Goal: Task Accomplishment & Management: Manage account settings

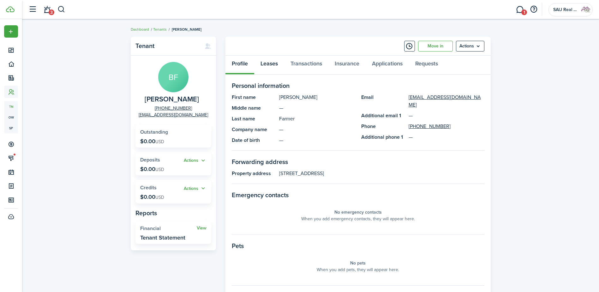
click at [268, 64] on link "Leases" at bounding box center [269, 65] width 30 height 19
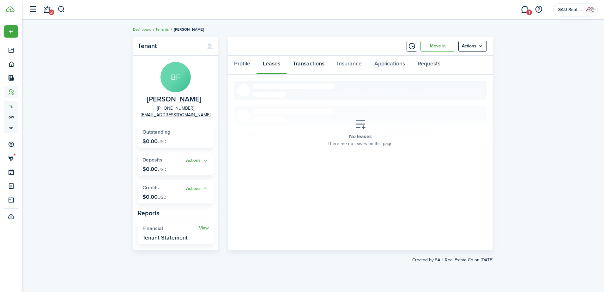
click at [316, 66] on link "Transactions" at bounding box center [308, 65] width 44 height 19
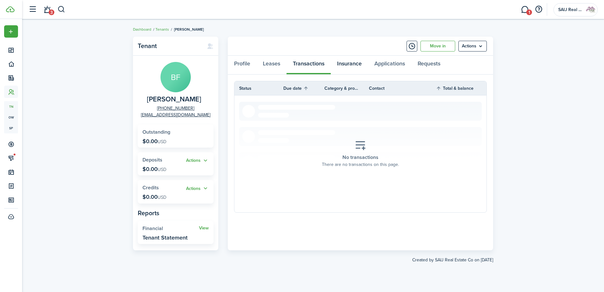
click at [360, 62] on link "Insurance" at bounding box center [349, 65] width 37 height 19
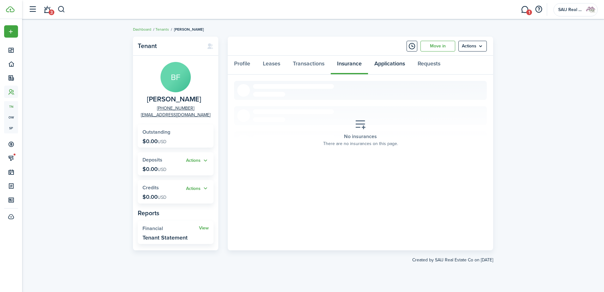
click at [393, 63] on link "Applications" at bounding box center [389, 65] width 43 height 19
click at [431, 65] on link "Requests" at bounding box center [428, 65] width 35 height 19
click at [162, 28] on link "Tenants" at bounding box center [162, 30] width 14 height 6
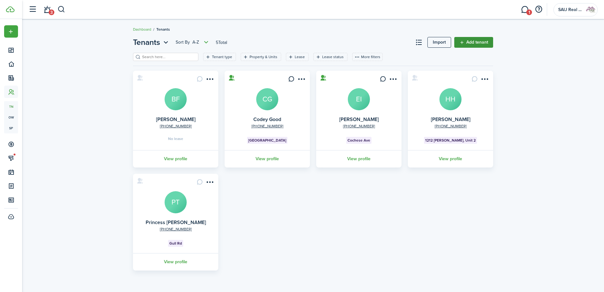
click at [474, 41] on link "Add tenant" at bounding box center [473, 42] width 39 height 11
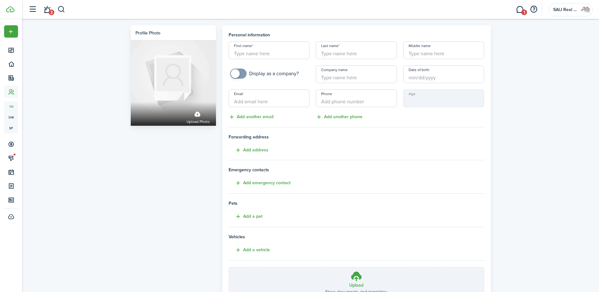
click at [249, 51] on input "First name" at bounding box center [269, 50] width 81 height 18
click at [253, 54] on input "First name" at bounding box center [269, 50] width 81 height 18
type input "[DEMOGRAPHIC_DATA]"
click at [346, 56] on input "Last name" at bounding box center [356, 50] width 81 height 18
type input "[PERSON_NAME]"
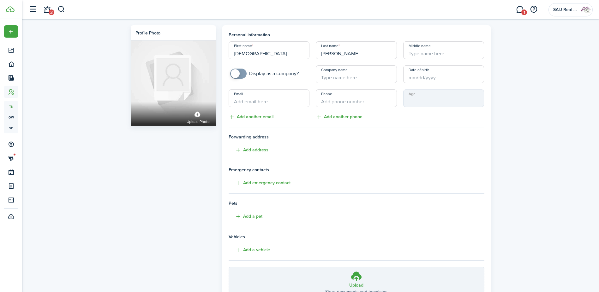
click at [276, 101] on input "Email" at bounding box center [269, 98] width 81 height 18
type input "[EMAIL_ADDRESS][DOMAIN_NAME]"
click at [351, 103] on input "+1" at bounding box center [356, 98] width 81 height 18
type input "[PHONE_NUMBER]"
click at [261, 149] on button "Add address" at bounding box center [249, 150] width 40 height 7
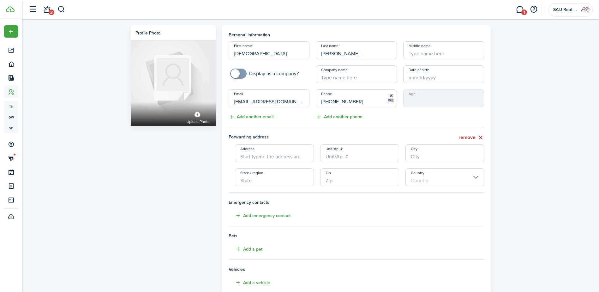
click at [255, 158] on input "Address" at bounding box center [274, 153] width 79 height 18
click at [257, 171] on span "[STREET_ADDRESS]" at bounding box center [264, 167] width 39 height 7
type input "1990 Lakefront Dr"
type input "[GEOGRAPHIC_DATA]"
type input "TN"
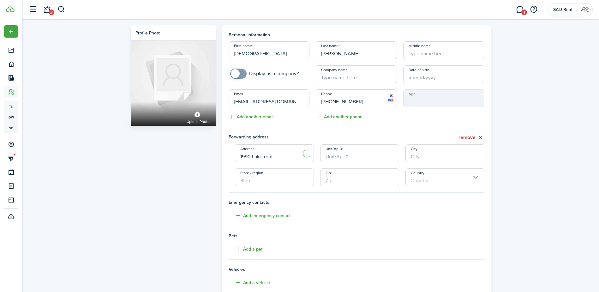
type input "38017"
type input "[GEOGRAPHIC_DATA]"
click at [340, 157] on input "Unit/Ap. #" at bounding box center [359, 153] width 79 height 18
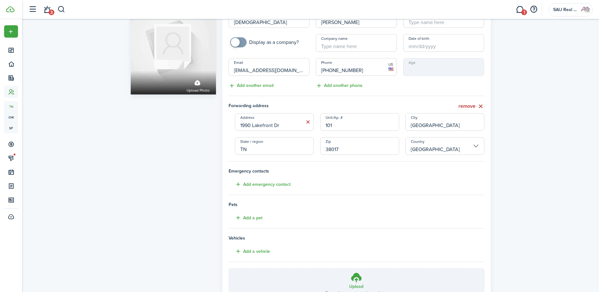
scroll to position [87, 0]
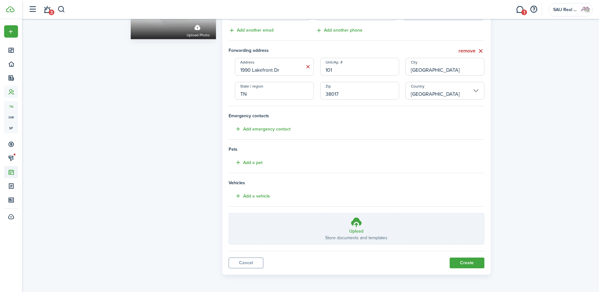
type input "101"
click at [356, 228] on h3 "Upload" at bounding box center [356, 231] width 14 height 7
click at [229, 213] on input "Upload Store documents and templates Choose file" at bounding box center [229, 213] width 0 height 0
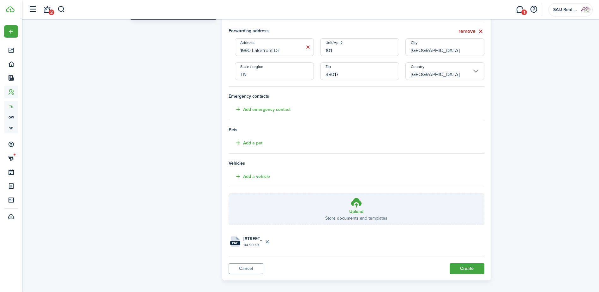
scroll to position [112, 0]
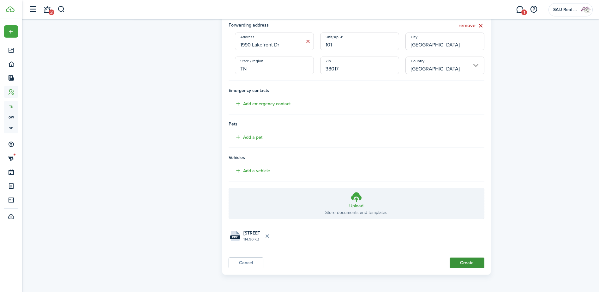
click at [464, 264] on button "Create" at bounding box center [467, 262] width 35 height 11
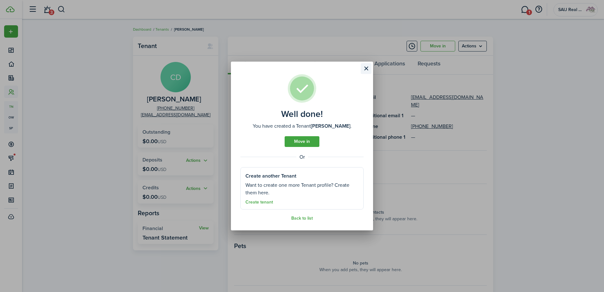
click at [364, 68] on button "Close modal" at bounding box center [366, 68] width 11 height 11
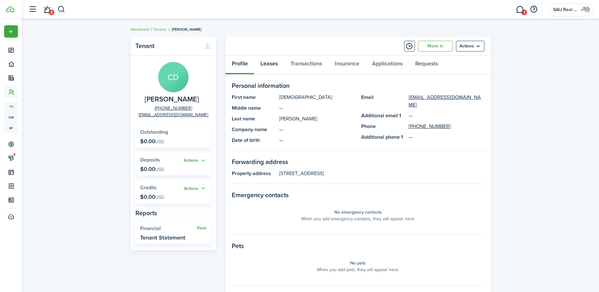
click at [273, 60] on link "Leases" at bounding box center [269, 65] width 30 height 19
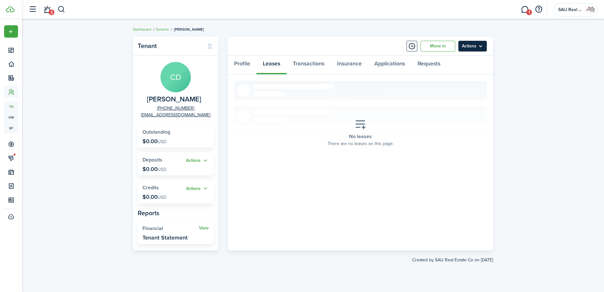
click at [482, 45] on menu-btn "Actions" at bounding box center [472, 46] width 28 height 11
click at [445, 154] on section "No leases There are no leases on this page." at bounding box center [360, 133] width 253 height 104
click at [430, 45] on link "Move in" at bounding box center [437, 46] width 35 height 11
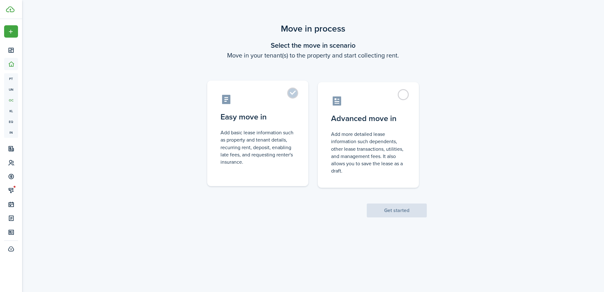
click at [293, 93] on label "Easy move in Add basic lease information such as property and tenant details, r…" at bounding box center [257, 133] width 101 height 105
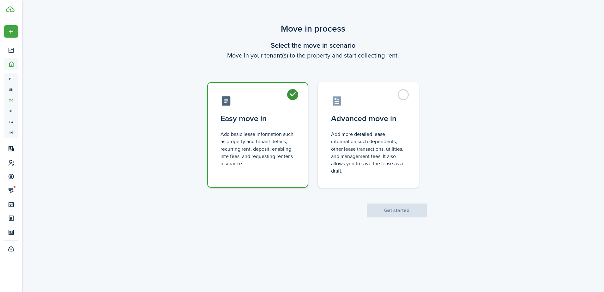
radio input "true"
click at [395, 209] on button "Get started" at bounding box center [397, 210] width 60 height 14
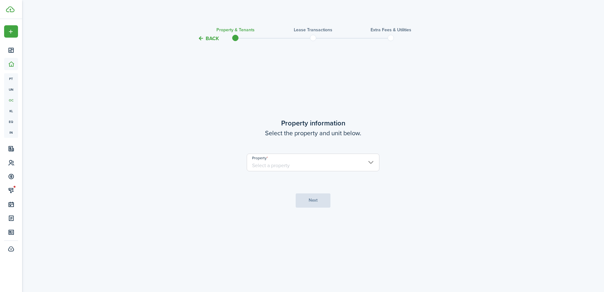
click at [370, 161] on input "Property" at bounding box center [313, 162] width 133 height 18
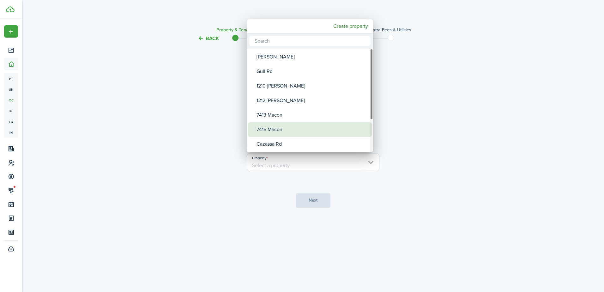
click at [289, 126] on div "7415 Macon" at bounding box center [312, 129] width 112 height 15
type input "7415 Macon"
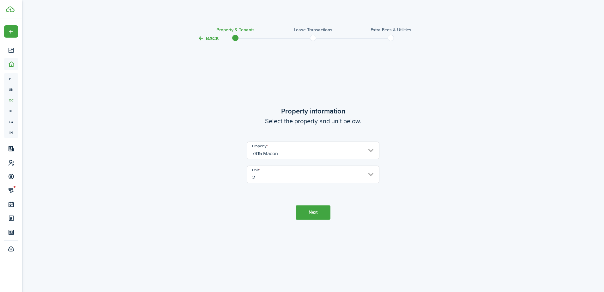
click at [315, 214] on button "Next" at bounding box center [313, 212] width 35 height 14
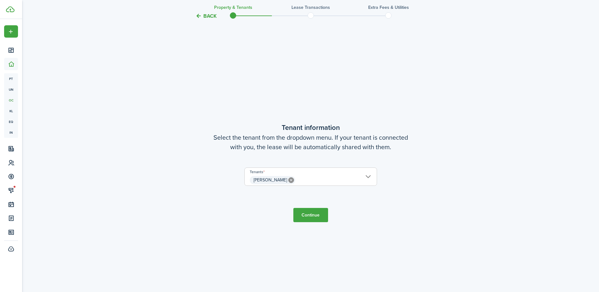
scroll to position [249, 0]
click at [315, 214] on button "Continue" at bounding box center [310, 214] width 35 height 14
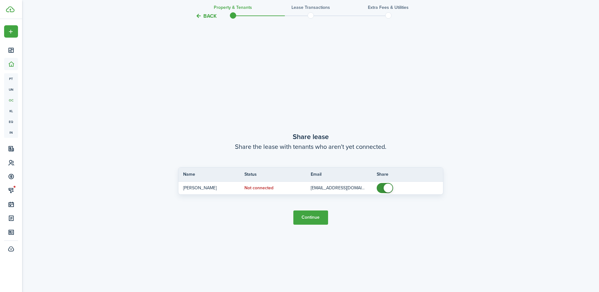
scroll to position [541, 0]
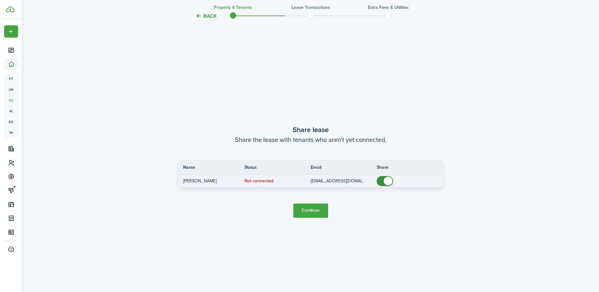
checkbox input "false"
click at [382, 182] on span at bounding box center [385, 181] width 6 height 10
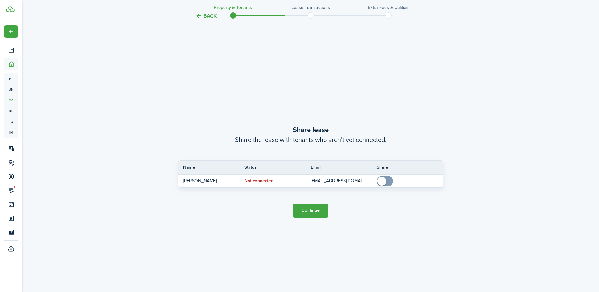
click at [314, 207] on button "Continue" at bounding box center [310, 210] width 35 height 14
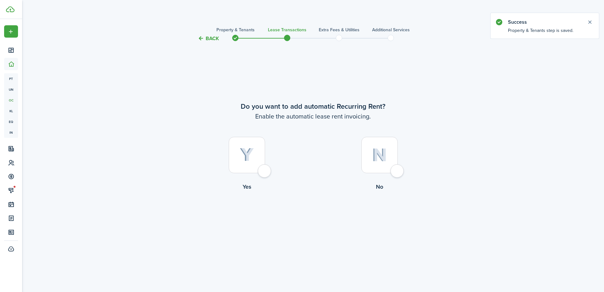
click at [398, 172] on div at bounding box center [379, 155] width 36 height 36
radio input "true"
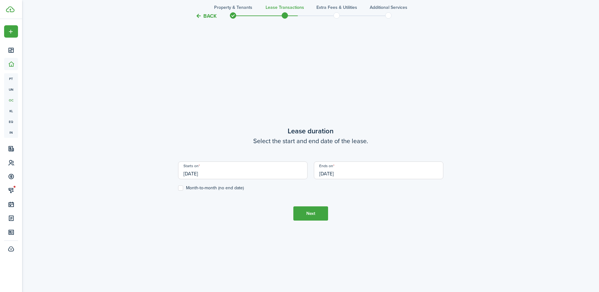
scroll to position [249, 0]
click at [215, 171] on input "[DATE]" at bounding box center [242, 168] width 129 height 18
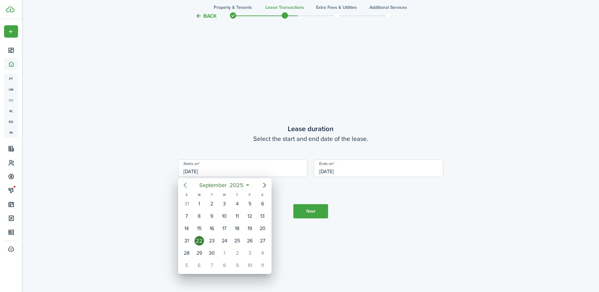
click at [184, 183] on icon "Previous page" at bounding box center [185, 185] width 8 height 8
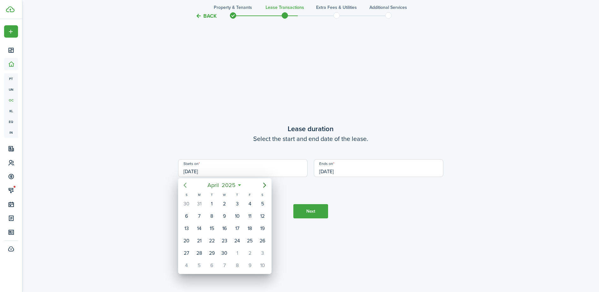
click at [184, 183] on icon "Previous page" at bounding box center [185, 185] width 8 height 8
click at [251, 253] on div "28" at bounding box center [249, 252] width 9 height 9
type input "[DATE]"
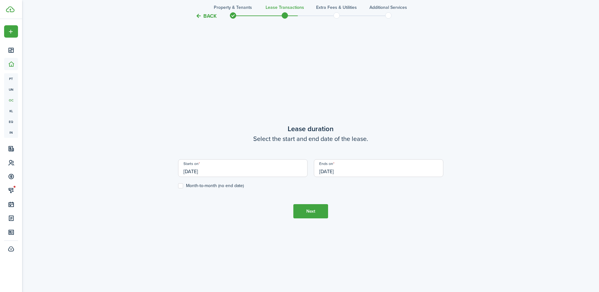
click at [347, 168] on input "[DATE]" at bounding box center [378, 168] width 129 height 18
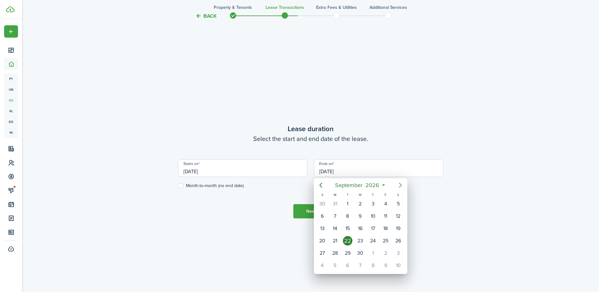
click at [399, 185] on icon "Next page" at bounding box center [401, 185] width 8 height 8
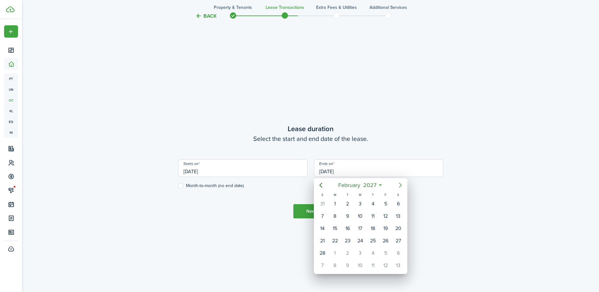
click at [399, 185] on icon "Next page" at bounding box center [401, 185] width 8 height 8
click at [358, 252] on div "31" at bounding box center [360, 252] width 9 height 9
type input "[DATE]"
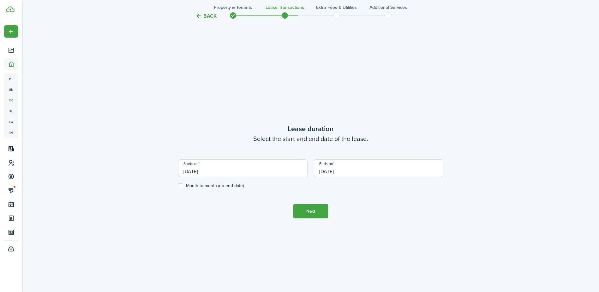
click at [312, 210] on button "Next" at bounding box center [310, 211] width 35 height 14
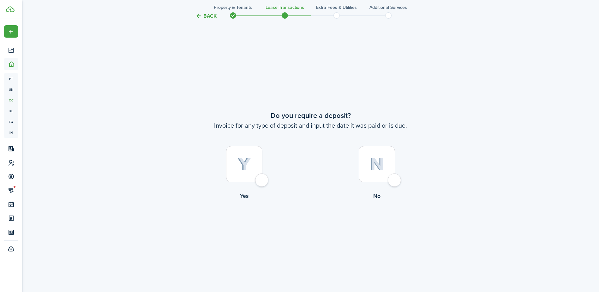
scroll to position [541, 0]
click at [261, 181] on div at bounding box center [244, 163] width 36 height 36
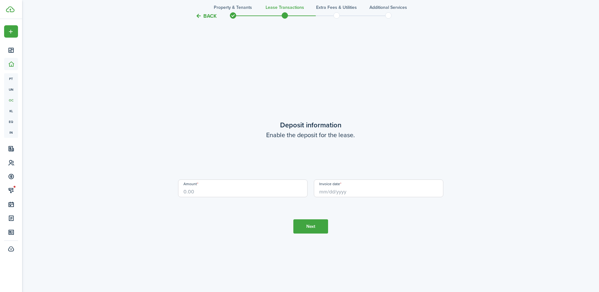
scroll to position [833, 0]
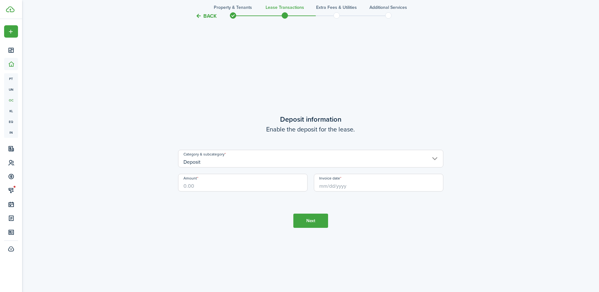
click at [208, 14] on button "Back" at bounding box center [205, 16] width 21 height 7
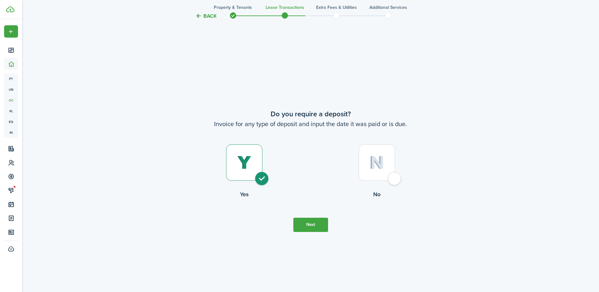
scroll to position [541, 0]
click at [395, 177] on div at bounding box center [377, 163] width 36 height 36
radio input "false"
radio input "true"
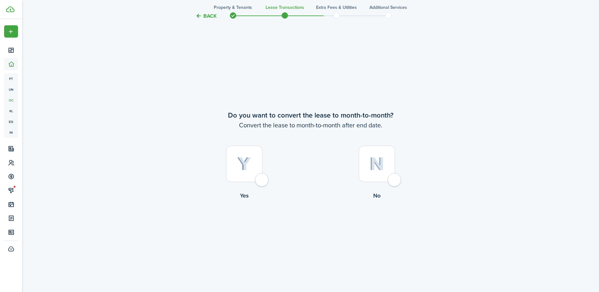
scroll to position [833, 0]
click at [262, 180] on div at bounding box center [244, 163] width 36 height 36
radio input "true"
click at [309, 224] on button "Continue" at bounding box center [310, 225] width 35 height 14
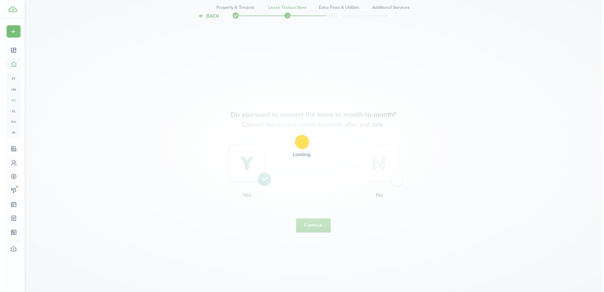
scroll to position [0, 0]
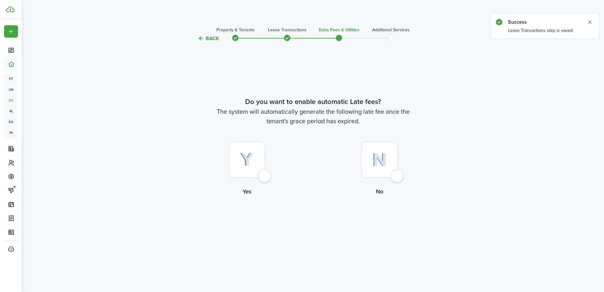
drag, startPoint x: 266, startPoint y: 176, endPoint x: 218, endPoint y: 181, distance: 48.0
click at [265, 176] on div at bounding box center [247, 159] width 36 height 36
radio input "true"
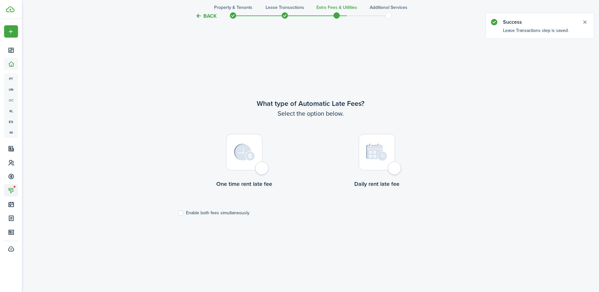
scroll to position [249, 0]
click at [262, 167] on div at bounding box center [244, 151] width 36 height 36
radio input "true"
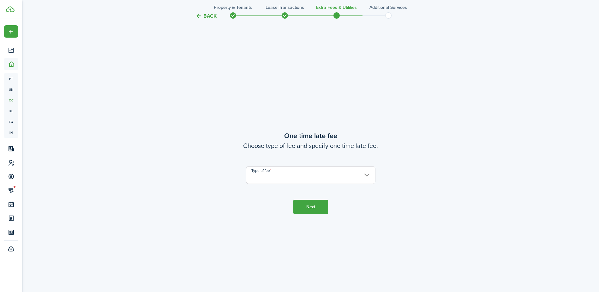
scroll to position [541, 0]
click at [298, 174] on input "Type of fee" at bounding box center [310, 174] width 129 height 18
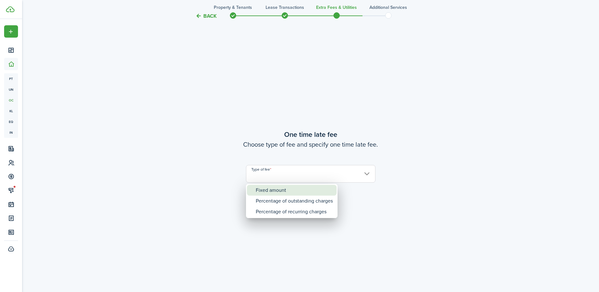
click at [288, 190] on div "Fixed amount" at bounding box center [294, 190] width 77 height 11
type input "Fixed amount"
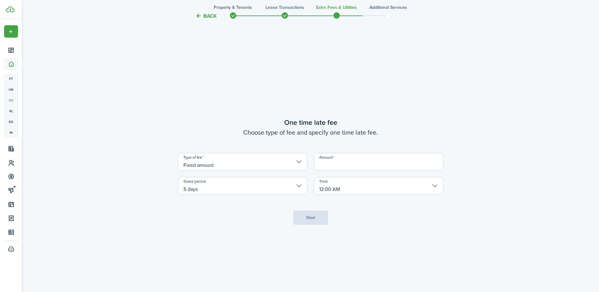
click at [341, 166] on input "Amount" at bounding box center [378, 162] width 129 height 18
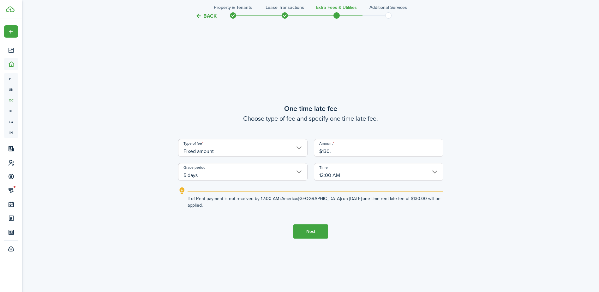
type input "$130.00"
click at [315, 228] on button "Next" at bounding box center [310, 231] width 35 height 14
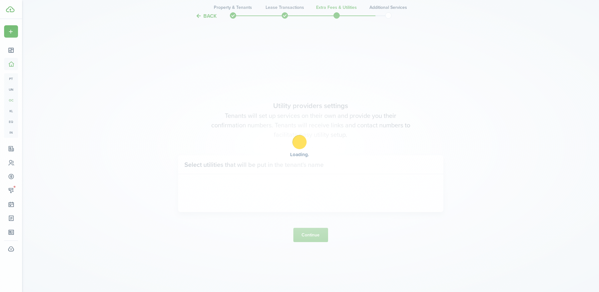
scroll to position [833, 0]
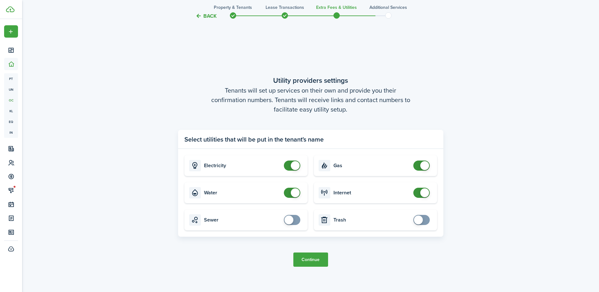
click at [313, 260] on button "Continue" at bounding box center [310, 259] width 35 height 14
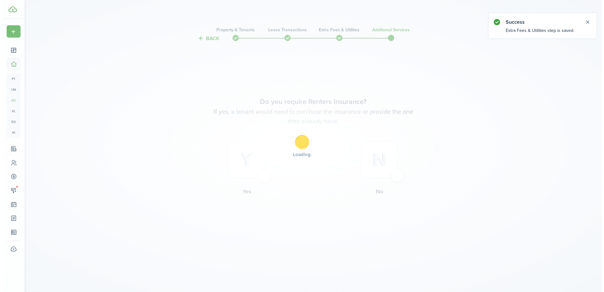
scroll to position [0, 0]
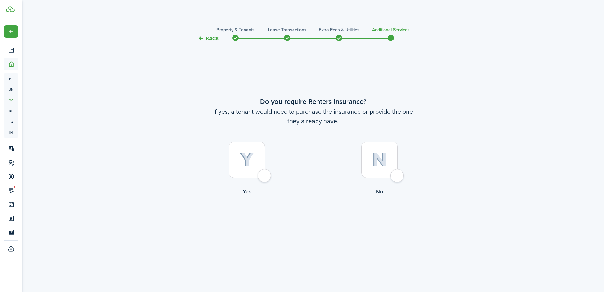
click at [259, 175] on div at bounding box center [247, 159] width 36 height 36
radio input "true"
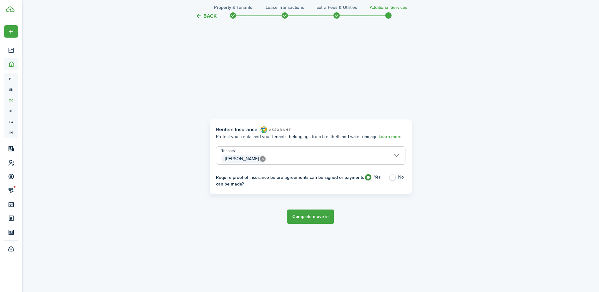
scroll to position [249, 0]
click at [312, 214] on button "Complete move in" at bounding box center [310, 216] width 46 height 14
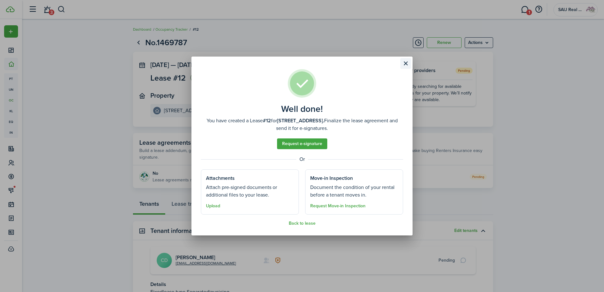
click at [404, 62] on button "Close modal" at bounding box center [405, 63] width 11 height 11
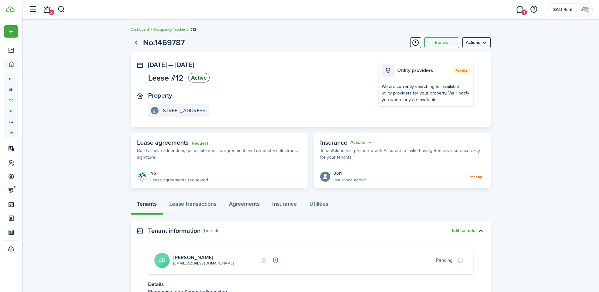
click at [175, 77] on span "Lease #12" at bounding box center [165, 78] width 35 height 8
click at [477, 39] on menu-btn "Actions" at bounding box center [476, 42] width 28 height 11
click at [452, 55] on button "Edit" at bounding box center [462, 56] width 55 height 11
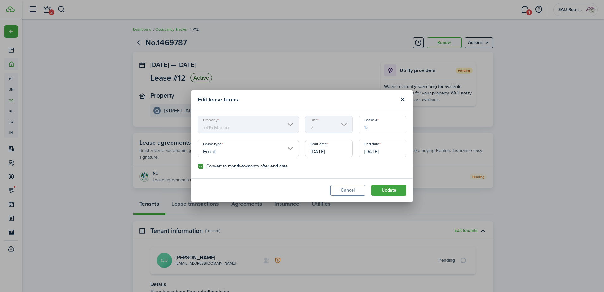
click at [373, 128] on input "12" at bounding box center [382, 125] width 47 height 18
type input "1"
type input "CD-32027"
click at [393, 189] on button "Update" at bounding box center [388, 190] width 35 height 11
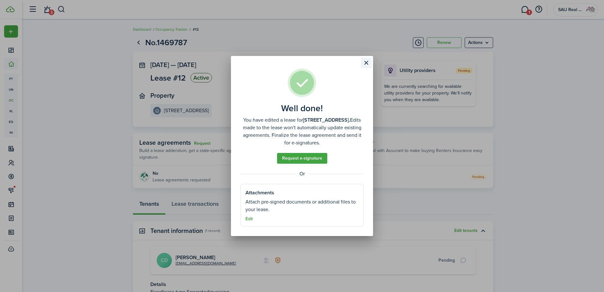
click at [366, 61] on button "Close modal" at bounding box center [366, 62] width 11 height 11
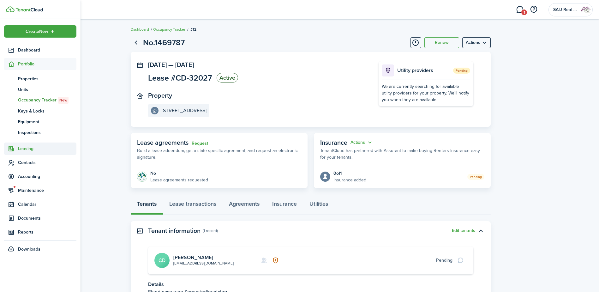
click at [28, 151] on span "Leasing" at bounding box center [47, 148] width 58 height 7
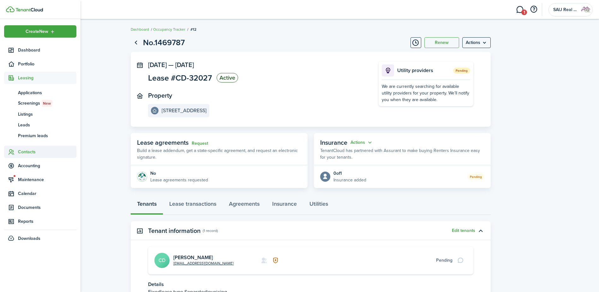
click at [27, 151] on span "Contacts" at bounding box center [47, 151] width 58 height 7
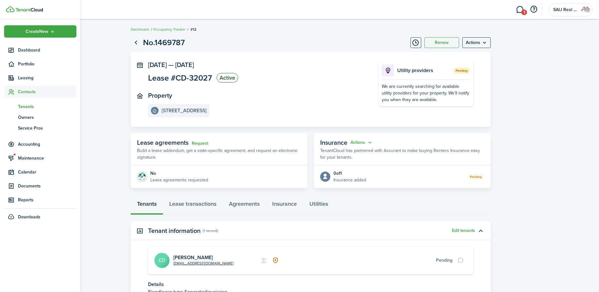
click at [27, 106] on span "Tenants" at bounding box center [47, 106] width 58 height 7
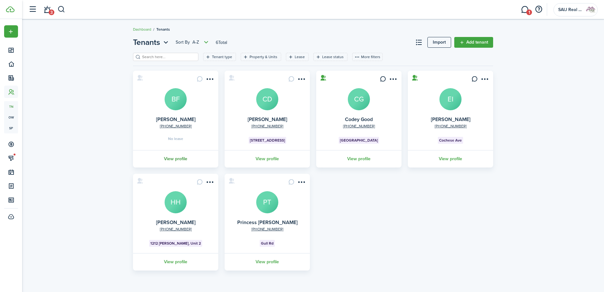
click at [181, 157] on link "View profile" at bounding box center [175, 158] width 87 height 17
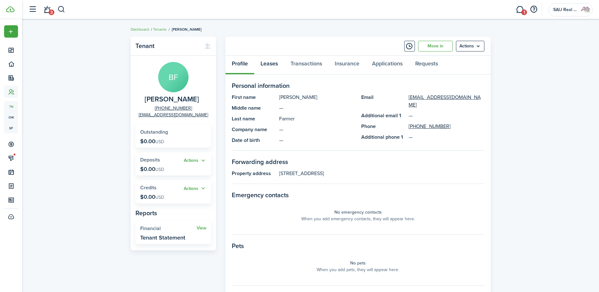
click at [269, 64] on link "Leases" at bounding box center [269, 65] width 30 height 19
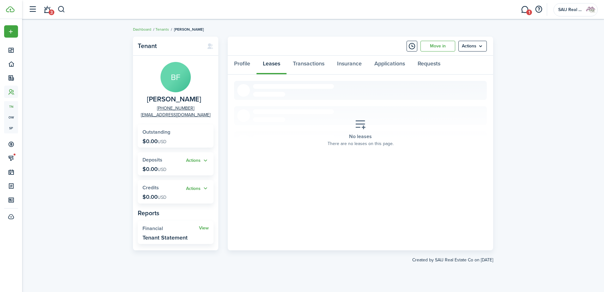
click at [476, 47] on menu-btn "Actions" at bounding box center [472, 46] width 28 height 11
click at [394, 149] on div "No leases There are no leases on this page." at bounding box center [360, 132] width 75 height 37
click at [479, 43] on menu-btn "Actions" at bounding box center [472, 46] width 28 height 11
click at [460, 58] on link "Edit" at bounding box center [458, 60] width 55 height 11
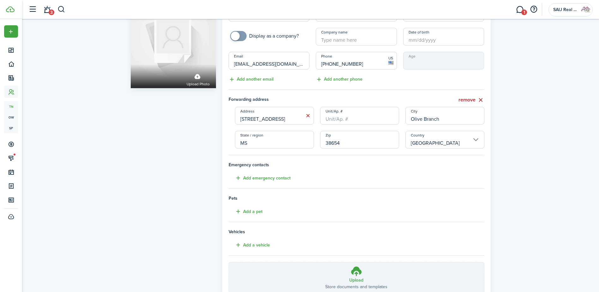
scroll to position [112, 0]
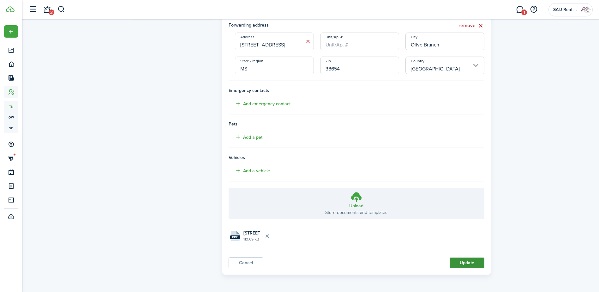
click at [468, 263] on button "Update" at bounding box center [467, 262] width 35 height 11
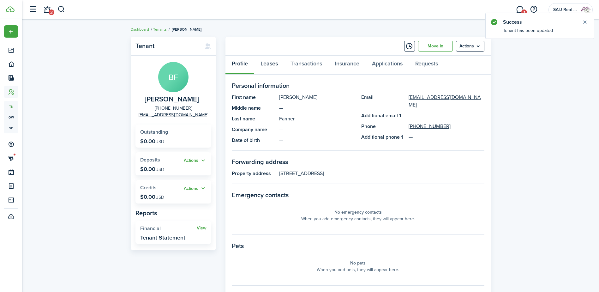
click at [273, 63] on link "Leases" at bounding box center [269, 65] width 30 height 19
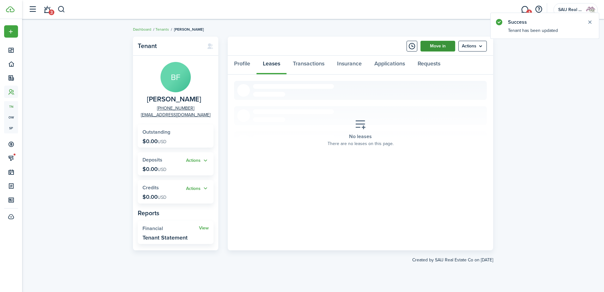
click at [445, 47] on link "Move in" at bounding box center [437, 46] width 35 height 11
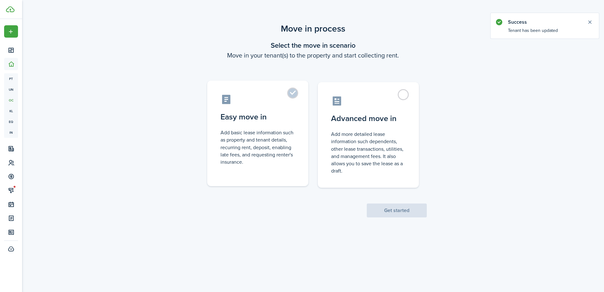
drag, startPoint x: 291, startPoint y: 94, endPoint x: 313, endPoint y: 154, distance: 63.9
click at [291, 94] on label "Easy move in Add basic lease information such as property and tenant details, r…" at bounding box center [257, 133] width 101 height 105
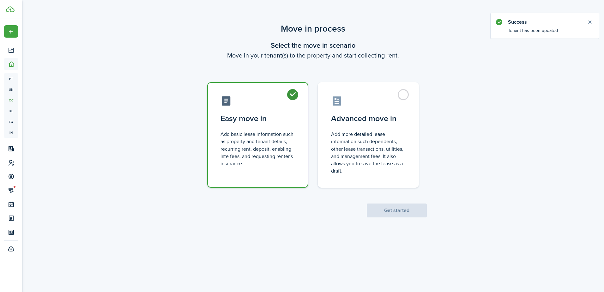
radio input "true"
click at [399, 212] on button "Get started" at bounding box center [397, 210] width 60 height 14
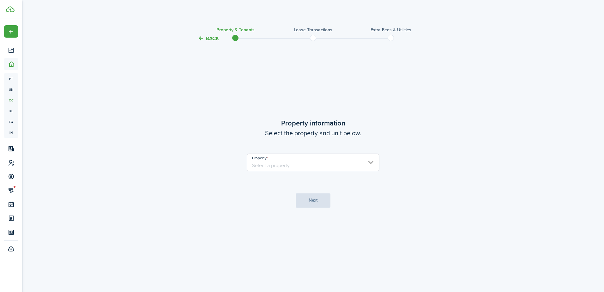
click at [347, 160] on input "Property" at bounding box center [313, 162] width 133 height 18
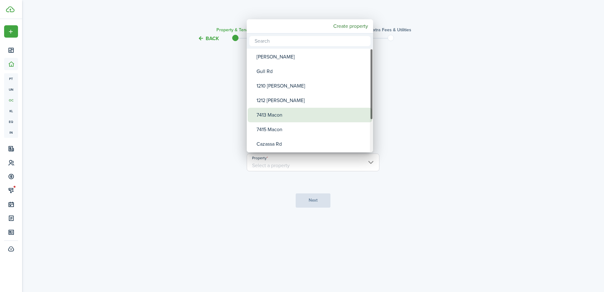
click at [274, 113] on div "7413 Macon" at bounding box center [312, 115] width 112 height 15
type input "7413 Macon"
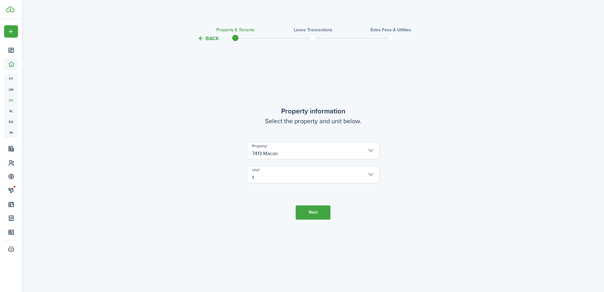
click at [314, 212] on button "Next" at bounding box center [313, 212] width 35 height 14
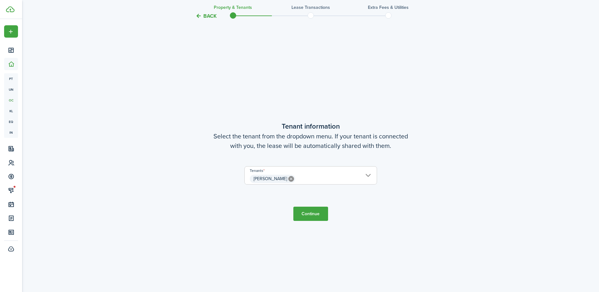
click at [313, 212] on button "Continue" at bounding box center [310, 214] width 35 height 14
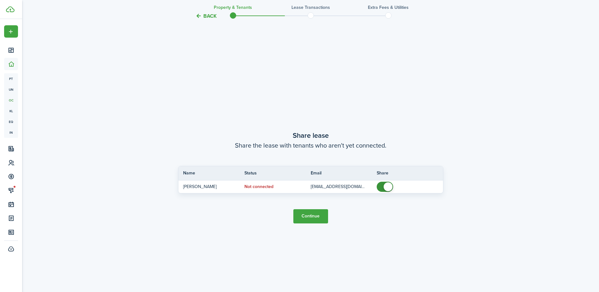
scroll to position [541, 0]
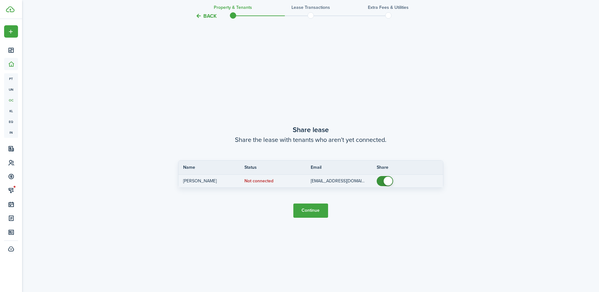
checkbox input "false"
click at [382, 179] on span at bounding box center [385, 181] width 6 height 10
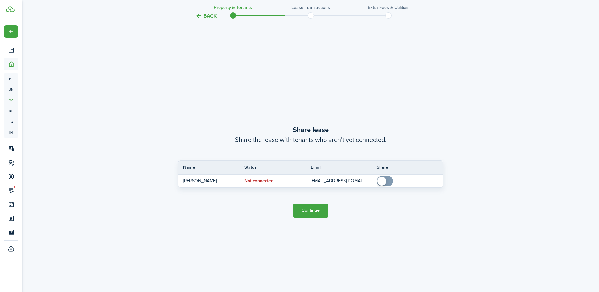
click at [313, 209] on button "Continue" at bounding box center [310, 210] width 35 height 14
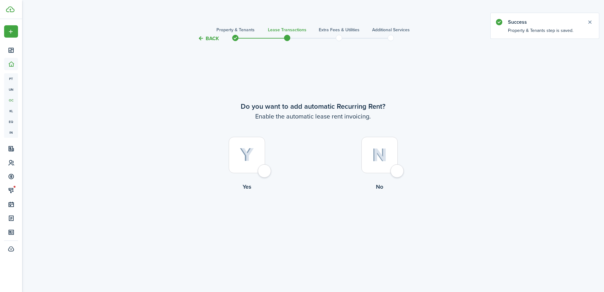
click at [264, 170] on div at bounding box center [247, 155] width 36 height 36
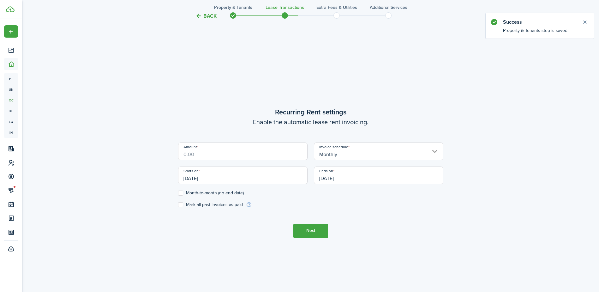
scroll to position [249, 0]
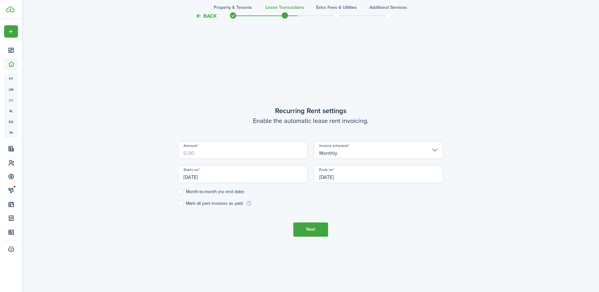
click at [208, 16] on button "Back" at bounding box center [205, 16] width 21 height 7
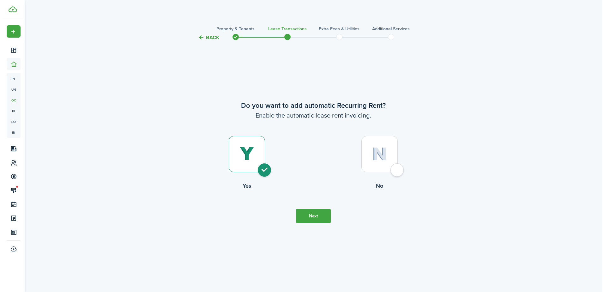
scroll to position [0, 0]
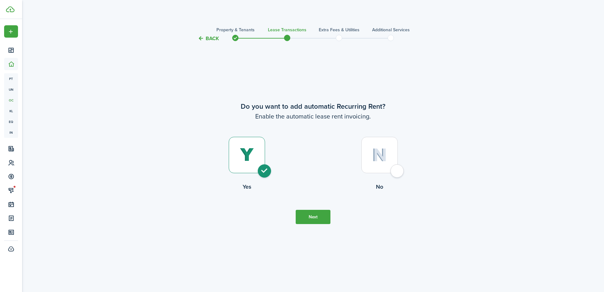
click at [396, 168] on div at bounding box center [379, 155] width 36 height 36
radio input "false"
radio input "true"
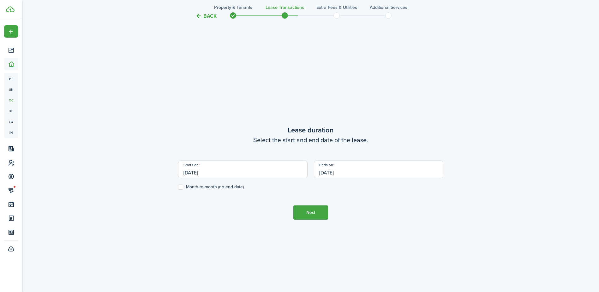
scroll to position [249, 0]
click at [220, 170] on input "[DATE]" at bounding box center [242, 168] width 129 height 18
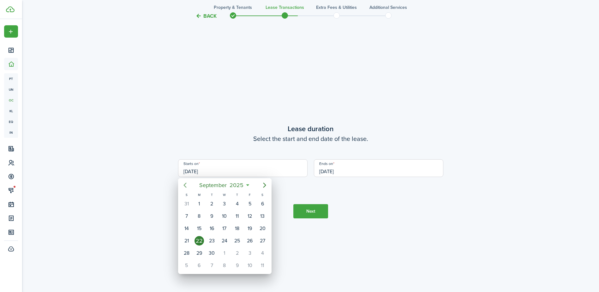
click at [185, 185] on icon "Previous page" at bounding box center [185, 185] width 8 height 8
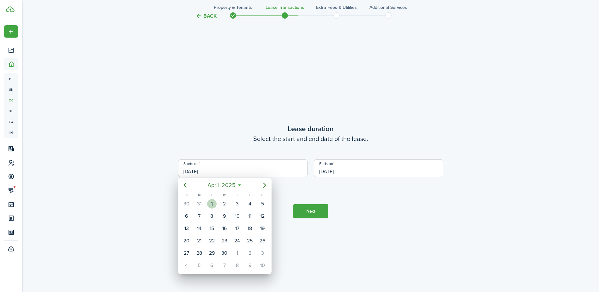
click at [213, 203] on div "1" at bounding box center [211, 203] width 9 height 9
type input "[DATE]"
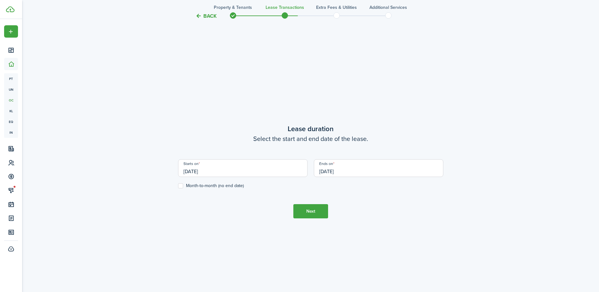
click at [355, 169] on input "[DATE]" at bounding box center [378, 168] width 129 height 18
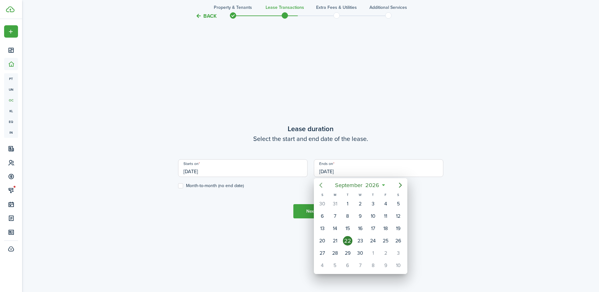
click at [321, 184] on icon "Previous page" at bounding box center [320, 185] width 3 height 5
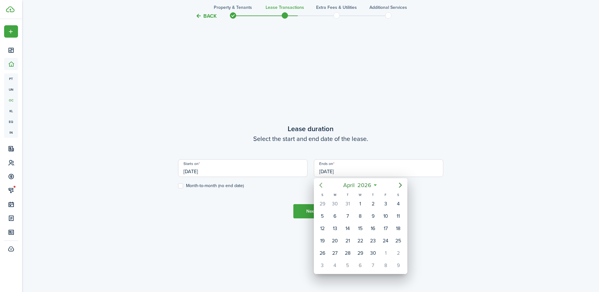
click at [321, 184] on icon "Previous page" at bounding box center [320, 185] width 3 height 5
click at [345, 249] on div "31" at bounding box center [347, 253] width 13 height 12
type input "[DATE]"
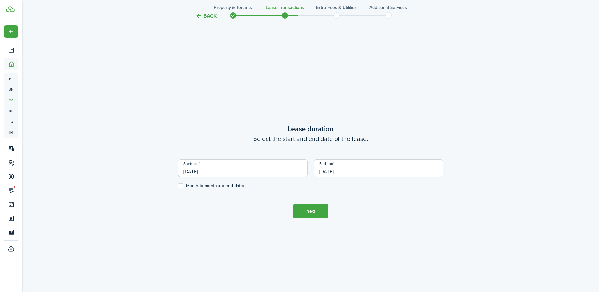
click at [316, 210] on button "Next" at bounding box center [310, 211] width 35 height 14
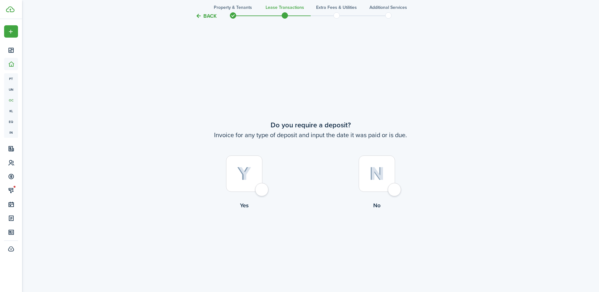
scroll to position [541, 0]
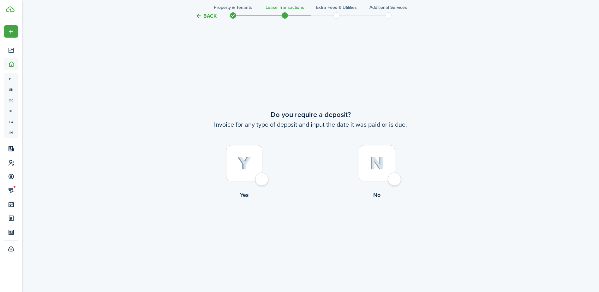
click at [394, 179] on div at bounding box center [377, 163] width 36 height 36
radio input "true"
click at [255, 181] on div at bounding box center [244, 163] width 36 height 36
radio input "true"
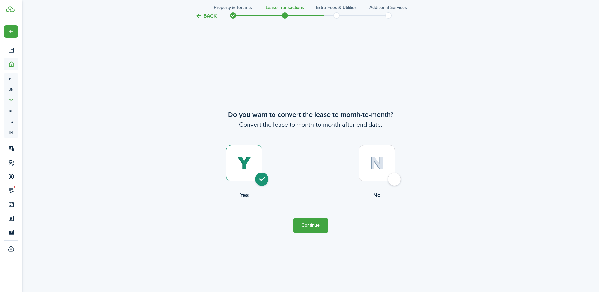
click at [319, 220] on button "Continue" at bounding box center [310, 225] width 35 height 14
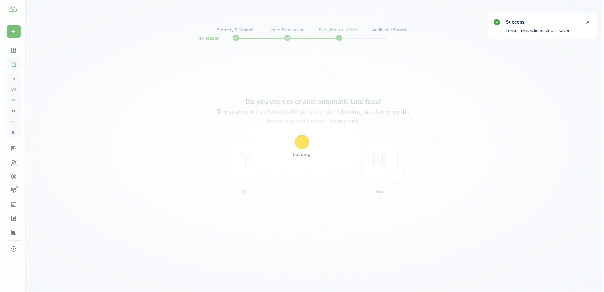
scroll to position [0, 0]
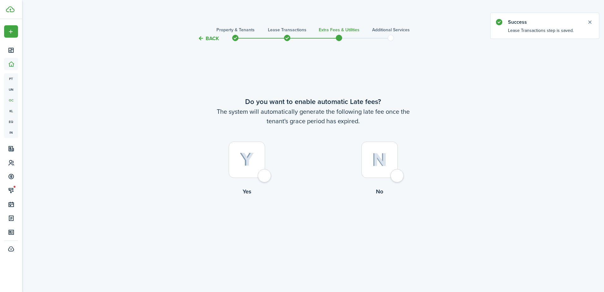
click at [265, 174] on div at bounding box center [247, 159] width 36 height 36
radio input "true"
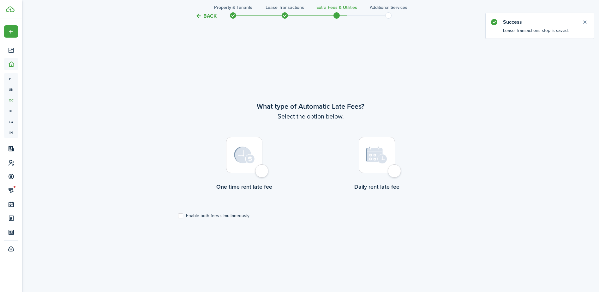
scroll to position [249, 0]
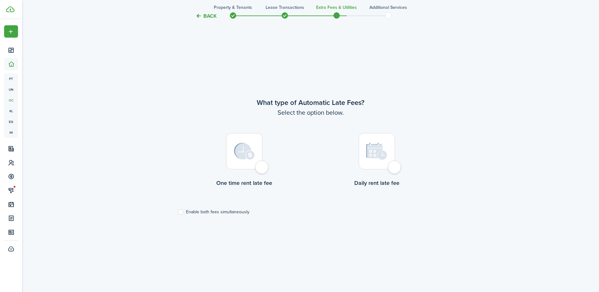
click at [261, 166] on div at bounding box center [244, 151] width 36 height 36
radio input "true"
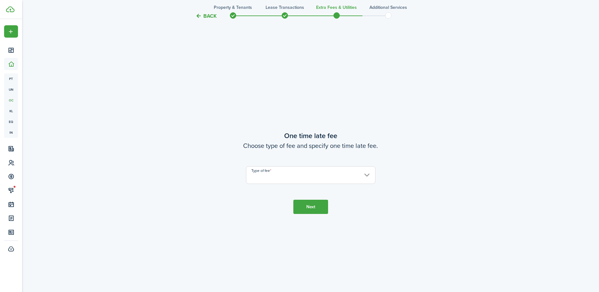
scroll to position [541, 0]
click at [266, 173] on input "Type of fee" at bounding box center [310, 174] width 129 height 18
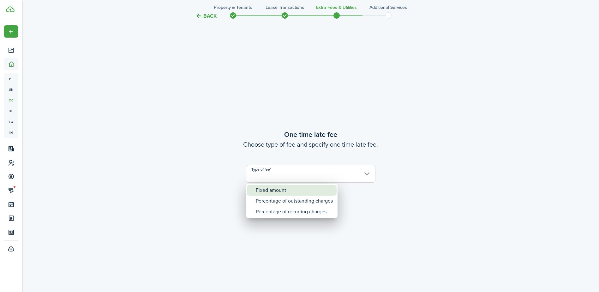
click at [273, 190] on div "Fixed amount" at bounding box center [294, 190] width 77 height 11
type input "Fixed amount"
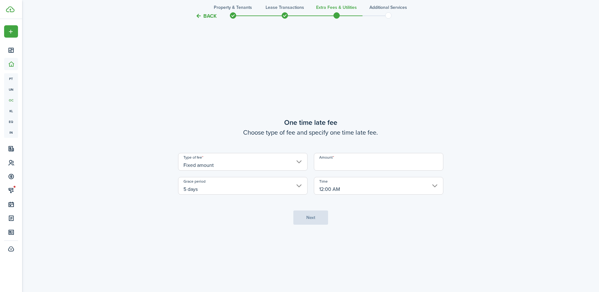
click at [334, 163] on input "Amount" at bounding box center [378, 162] width 129 height 18
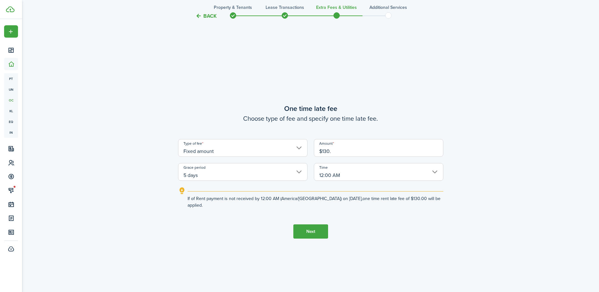
type input "$130.00"
click at [312, 230] on button "Next" at bounding box center [310, 231] width 35 height 14
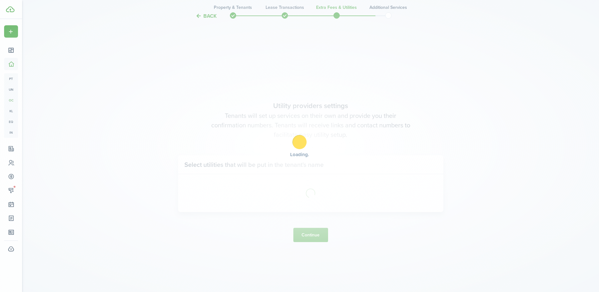
scroll to position [833, 0]
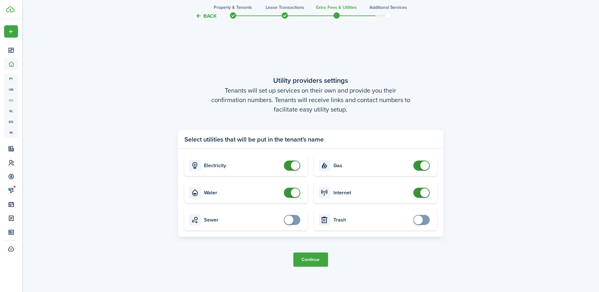
click at [316, 258] on button "Continue" at bounding box center [310, 259] width 35 height 14
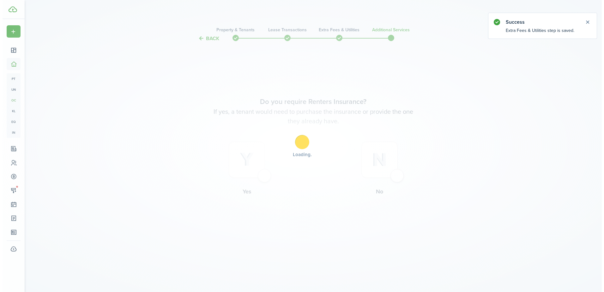
scroll to position [0, 0]
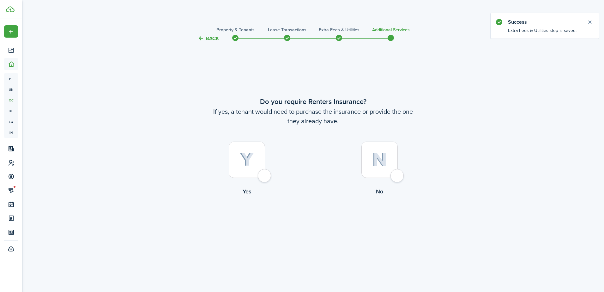
click at [264, 172] on div at bounding box center [247, 159] width 36 height 36
radio input "true"
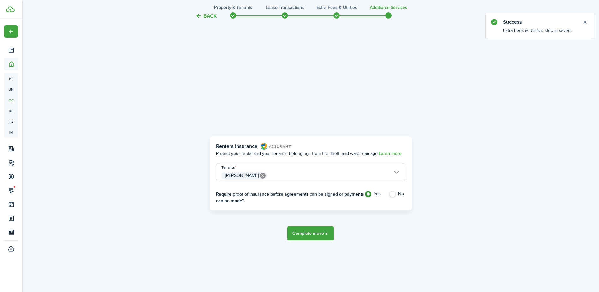
scroll to position [249, 0]
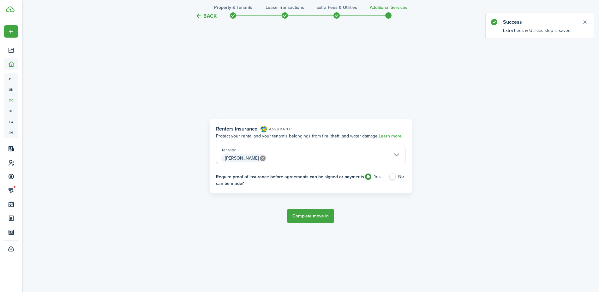
click at [312, 213] on button "Complete move in" at bounding box center [310, 216] width 46 height 14
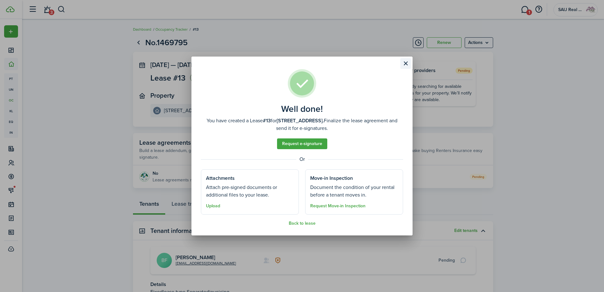
click at [406, 62] on button "Close modal" at bounding box center [405, 63] width 11 height 11
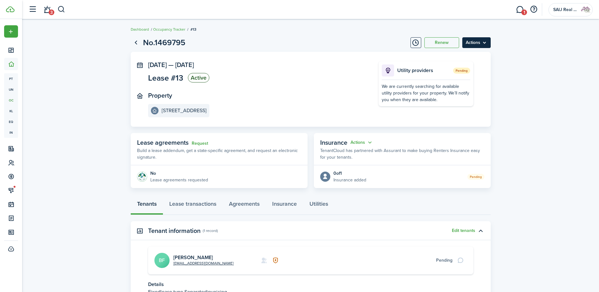
click at [471, 41] on menu-btn "Actions" at bounding box center [476, 42] width 28 height 11
click at [448, 59] on button "Edit" at bounding box center [462, 56] width 55 height 11
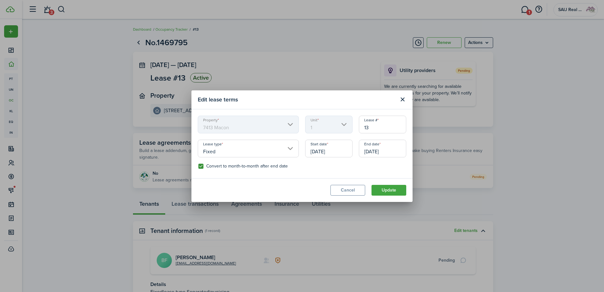
click at [375, 129] on input "13" at bounding box center [382, 125] width 47 height 18
type input "1"
type input "BF-32026"
click at [387, 190] on button "Update" at bounding box center [388, 190] width 35 height 11
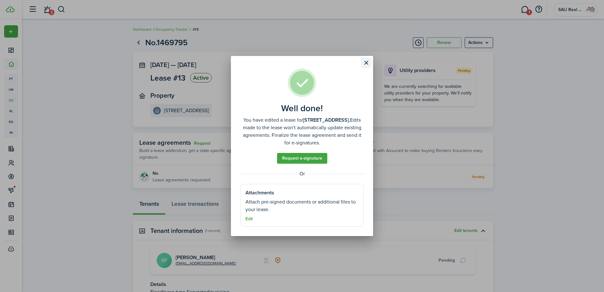
click at [368, 61] on button "Close modal" at bounding box center [366, 62] width 11 height 11
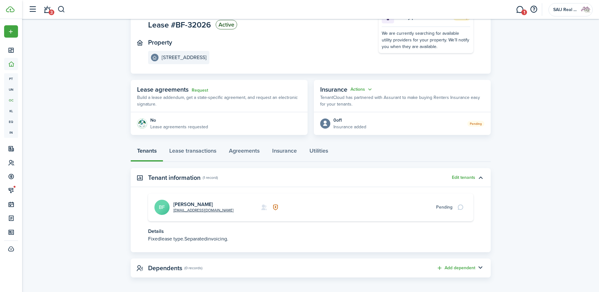
scroll to position [56, 0]
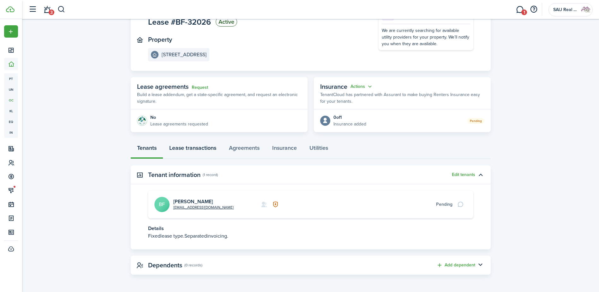
click at [184, 147] on link "Lease transactions" at bounding box center [193, 149] width 60 height 19
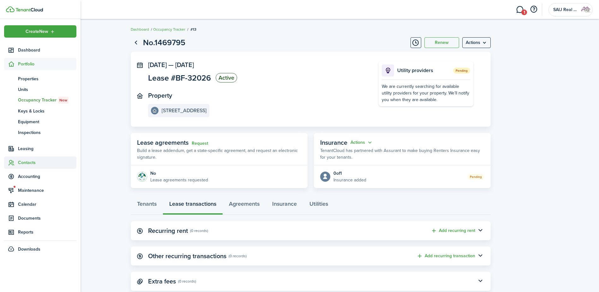
click at [28, 161] on span "Contacts" at bounding box center [47, 162] width 58 height 7
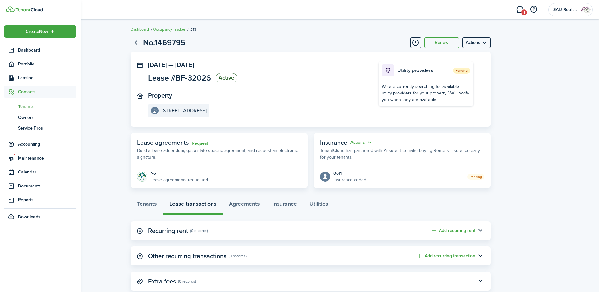
click at [25, 103] on span "Tenants" at bounding box center [47, 106] width 58 height 7
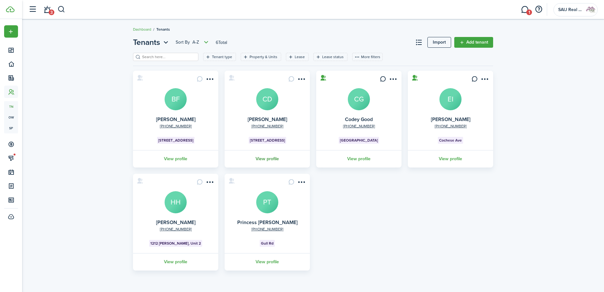
click at [268, 157] on link "View profile" at bounding box center [267, 158] width 87 height 17
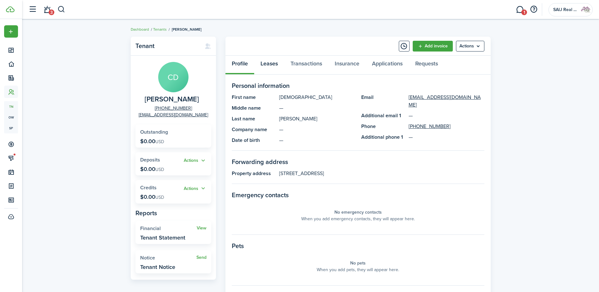
click at [272, 65] on link "Leases" at bounding box center [269, 65] width 30 height 19
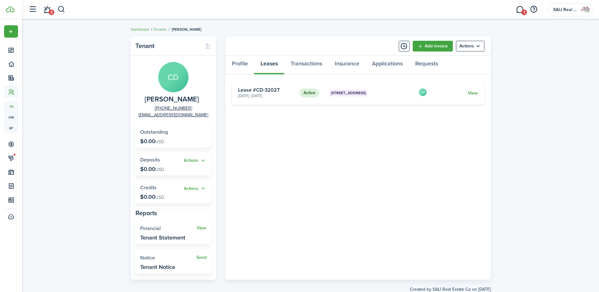
click at [473, 92] on link "View" at bounding box center [473, 93] width 10 height 7
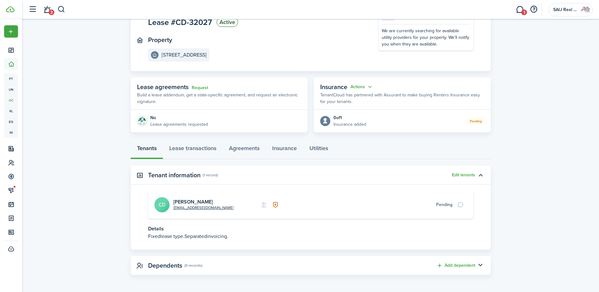
scroll to position [56, 0]
click at [197, 146] on link "Lease transactions" at bounding box center [193, 149] width 60 height 19
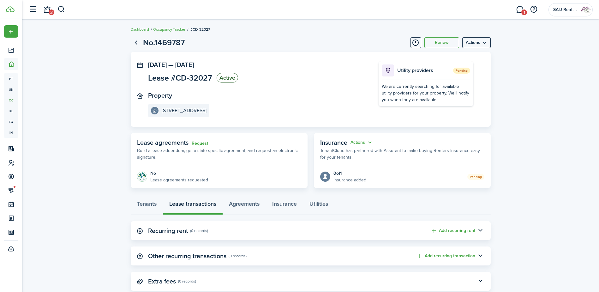
scroll to position [16, 0]
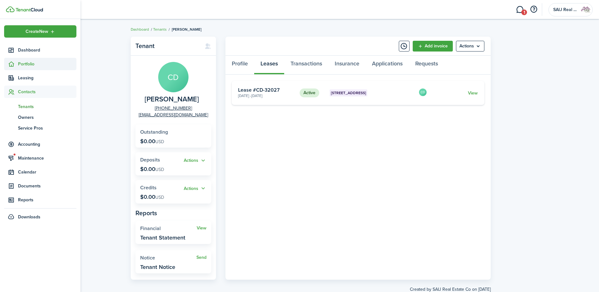
click at [26, 64] on span "Portfolio" at bounding box center [47, 64] width 58 height 7
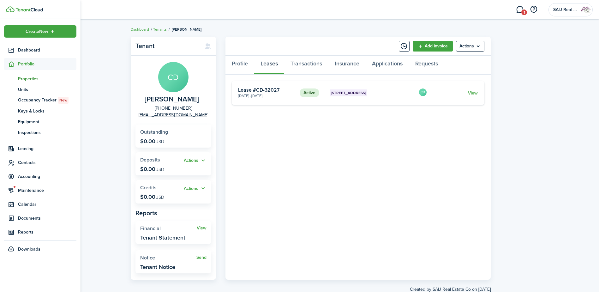
click at [29, 79] on span "Properties" at bounding box center [47, 78] width 58 height 7
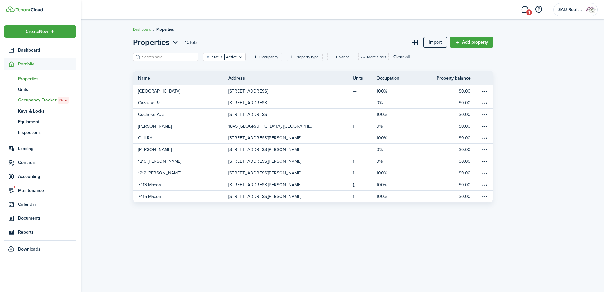
click at [38, 99] on span "Occupancy Tracker New" at bounding box center [47, 100] width 58 height 7
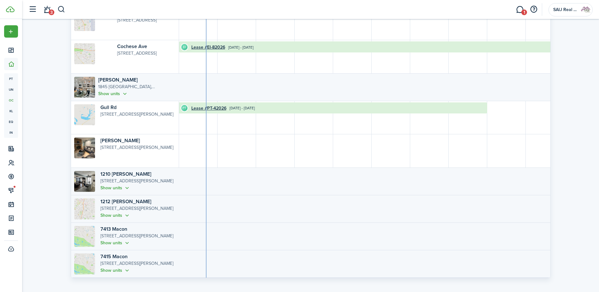
scroll to position [121, 0]
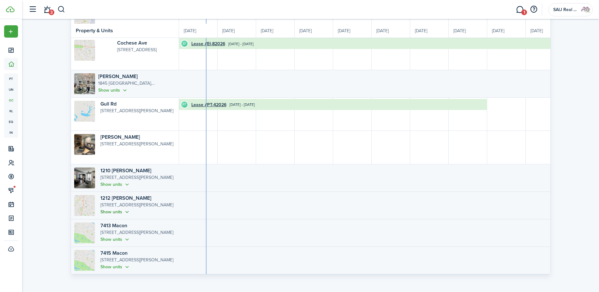
click at [123, 208] on button "Show units" at bounding box center [115, 211] width 30 height 7
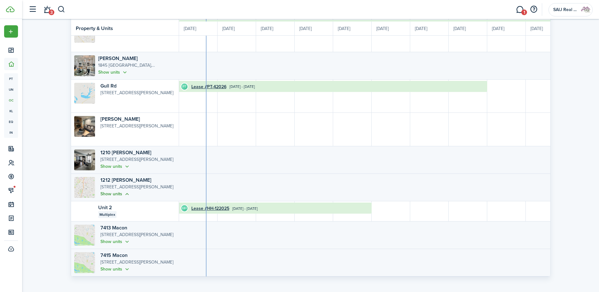
scroll to position [141, 0]
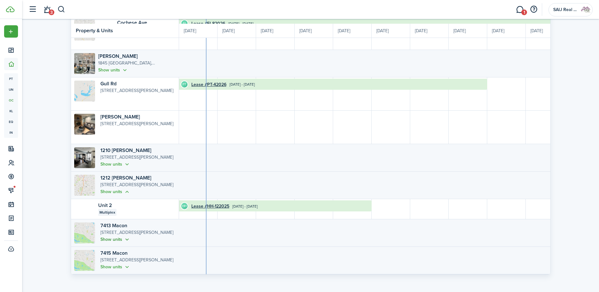
click at [123, 236] on button "Show units" at bounding box center [115, 239] width 30 height 7
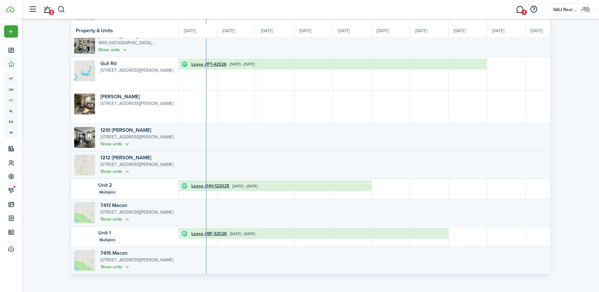
scroll to position [161, 0]
click at [121, 263] on button "Show units" at bounding box center [115, 266] width 30 height 7
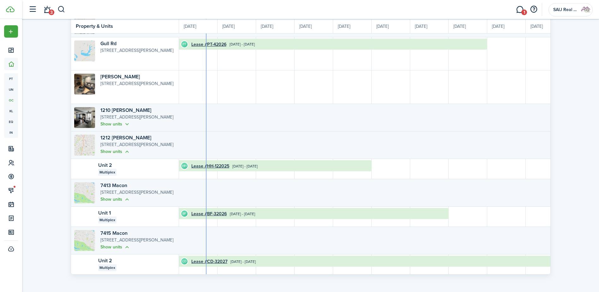
scroll to position [181, 0]
click at [125, 243] on button "Show units" at bounding box center [115, 246] width 30 height 7
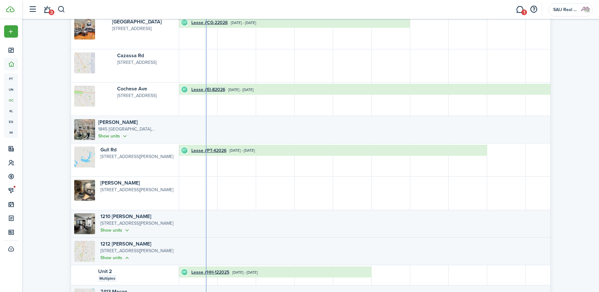
scroll to position [0, 0]
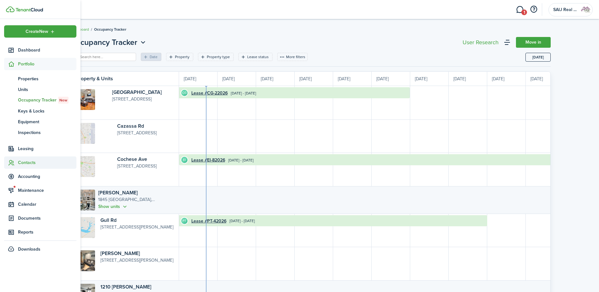
click at [32, 161] on span "Contacts" at bounding box center [47, 162] width 58 height 7
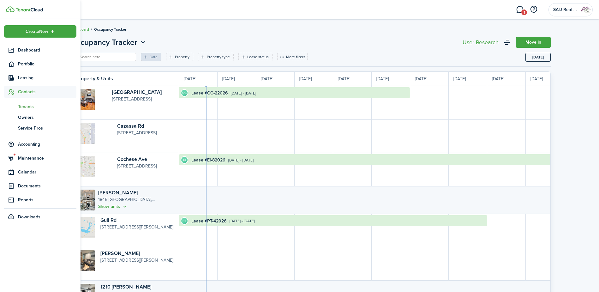
click at [25, 105] on span "Tenants" at bounding box center [47, 106] width 58 height 7
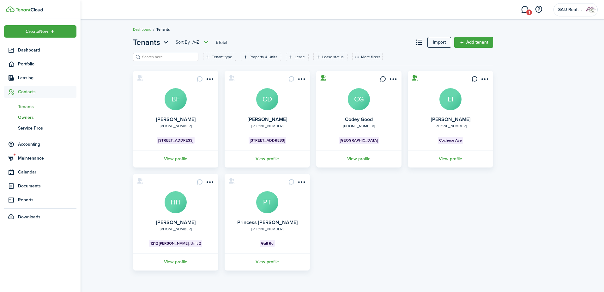
click at [28, 117] on span "Owners" at bounding box center [47, 117] width 58 height 7
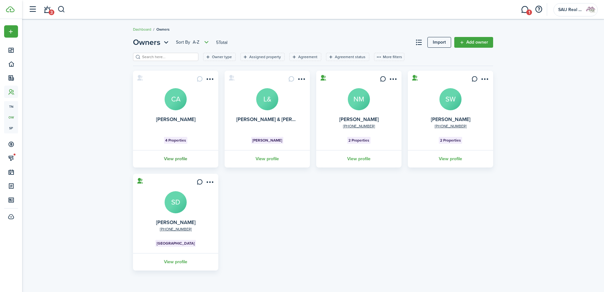
click at [172, 157] on link "View profile" at bounding box center [175, 158] width 87 height 17
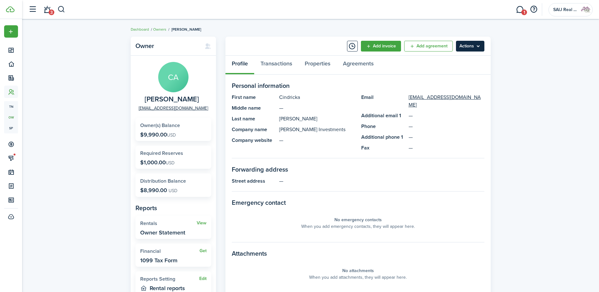
click at [479, 47] on menu-btn "Actions" at bounding box center [470, 46] width 28 height 11
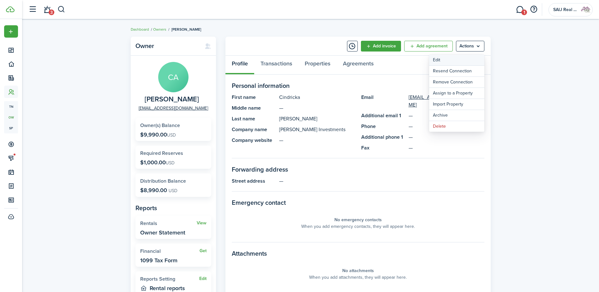
click at [453, 60] on link "Edit" at bounding box center [456, 60] width 55 height 11
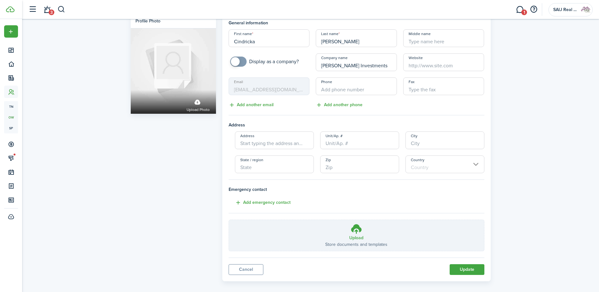
scroll to position [19, 0]
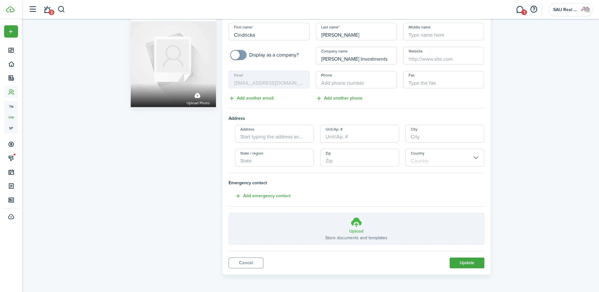
click at [355, 221] on icon at bounding box center [357, 221] width 12 height 11
click at [229, 213] on input "Upload Store documents and templates Choose file" at bounding box center [229, 213] width 0 height 0
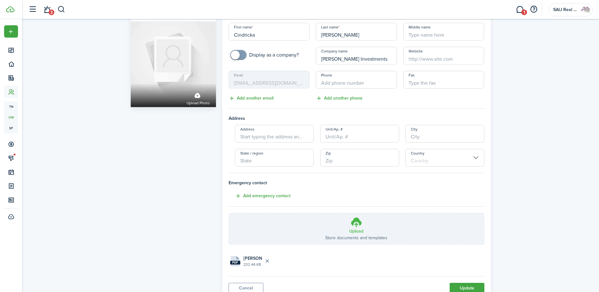
click at [357, 223] on icon at bounding box center [357, 221] width 12 height 11
click at [229, 213] on input "Upload Store documents and templates Choose file" at bounding box center [229, 213] width 0 height 0
click at [355, 221] on icon at bounding box center [357, 221] width 12 height 11
click at [229, 213] on input "Upload Store documents and templates Choose file" at bounding box center [229, 213] width 0 height 0
click at [465, 287] on button "Update" at bounding box center [467, 288] width 35 height 11
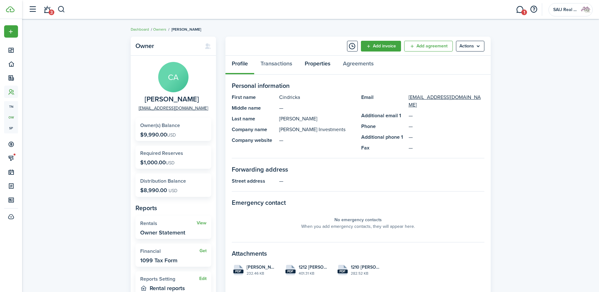
click at [321, 63] on link "Properties" at bounding box center [317, 65] width 38 height 19
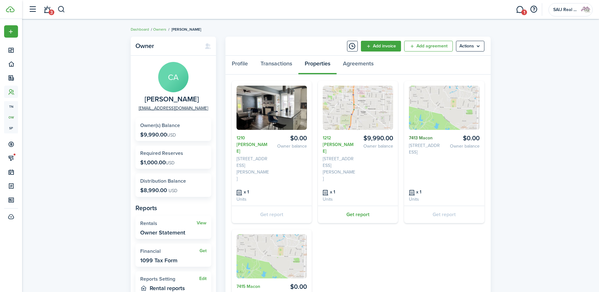
click at [416, 136] on link "7413 Macon" at bounding box center [425, 138] width 33 height 7
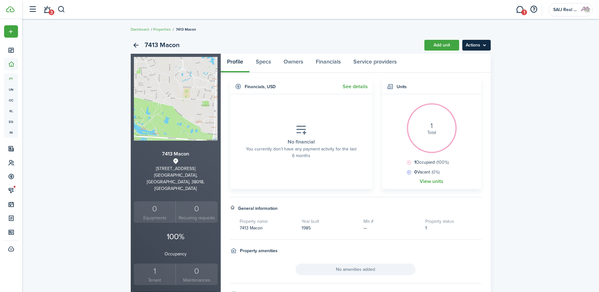
click at [471, 45] on menu-btn "Actions" at bounding box center [476, 45] width 28 height 11
click at [460, 57] on link "Edit property" at bounding box center [462, 59] width 55 height 11
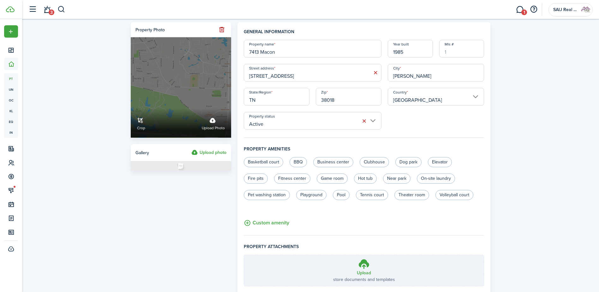
click at [211, 124] on label "Upload photo" at bounding box center [213, 123] width 23 height 17
click at [131, 108] on input "Crop Upload photo" at bounding box center [131, 108] width 0 height 0
click at [213, 121] on label "Upload photo" at bounding box center [213, 123] width 23 height 17
click at [131, 108] on input "Crop Upload photo" at bounding box center [131, 108] width 0 height 0
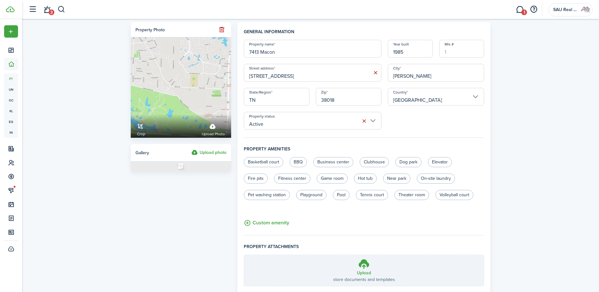
click at [219, 150] on label "Upload photo" at bounding box center [208, 153] width 35 height 8
click at [191, 149] on input "Upload photo" at bounding box center [191, 149] width 0 height 0
click at [217, 149] on label "Upload photo" at bounding box center [208, 153] width 35 height 8
click at [191, 149] on input "Upload photo" at bounding box center [191, 149] width 0 height 0
click at [212, 152] on label "Upload photo" at bounding box center [208, 153] width 35 height 8
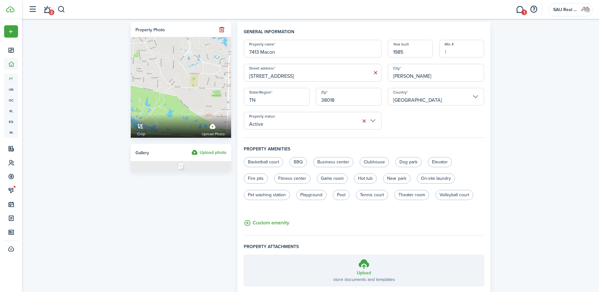
click at [191, 149] on input "Upload photo" at bounding box center [191, 149] width 0 height 0
click at [209, 153] on label "Upload photo" at bounding box center [208, 153] width 35 height 8
click at [191, 149] on input "Upload photo" at bounding box center [191, 149] width 0 height 0
